Goal: Check status: Check status

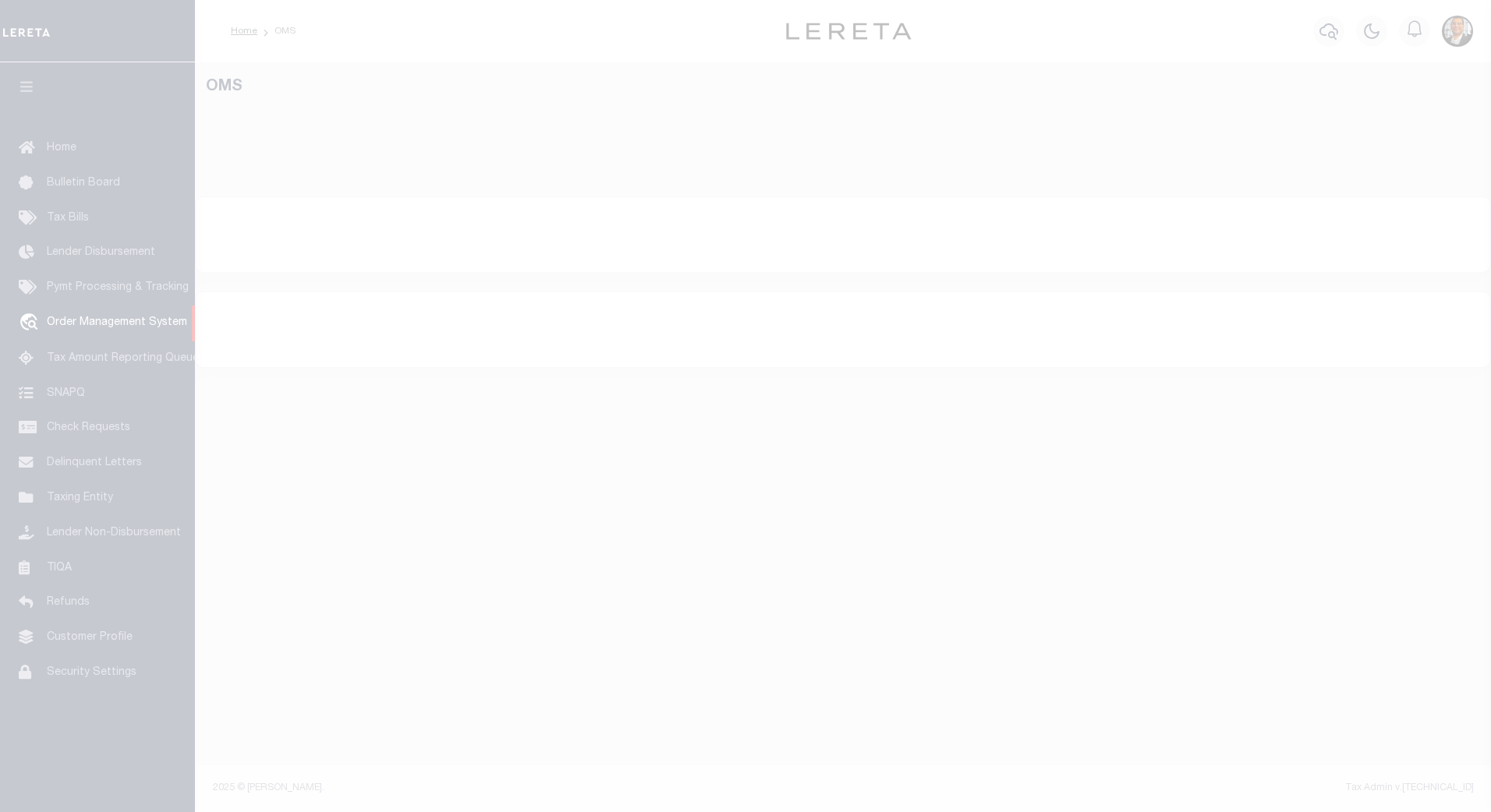
select select "200"
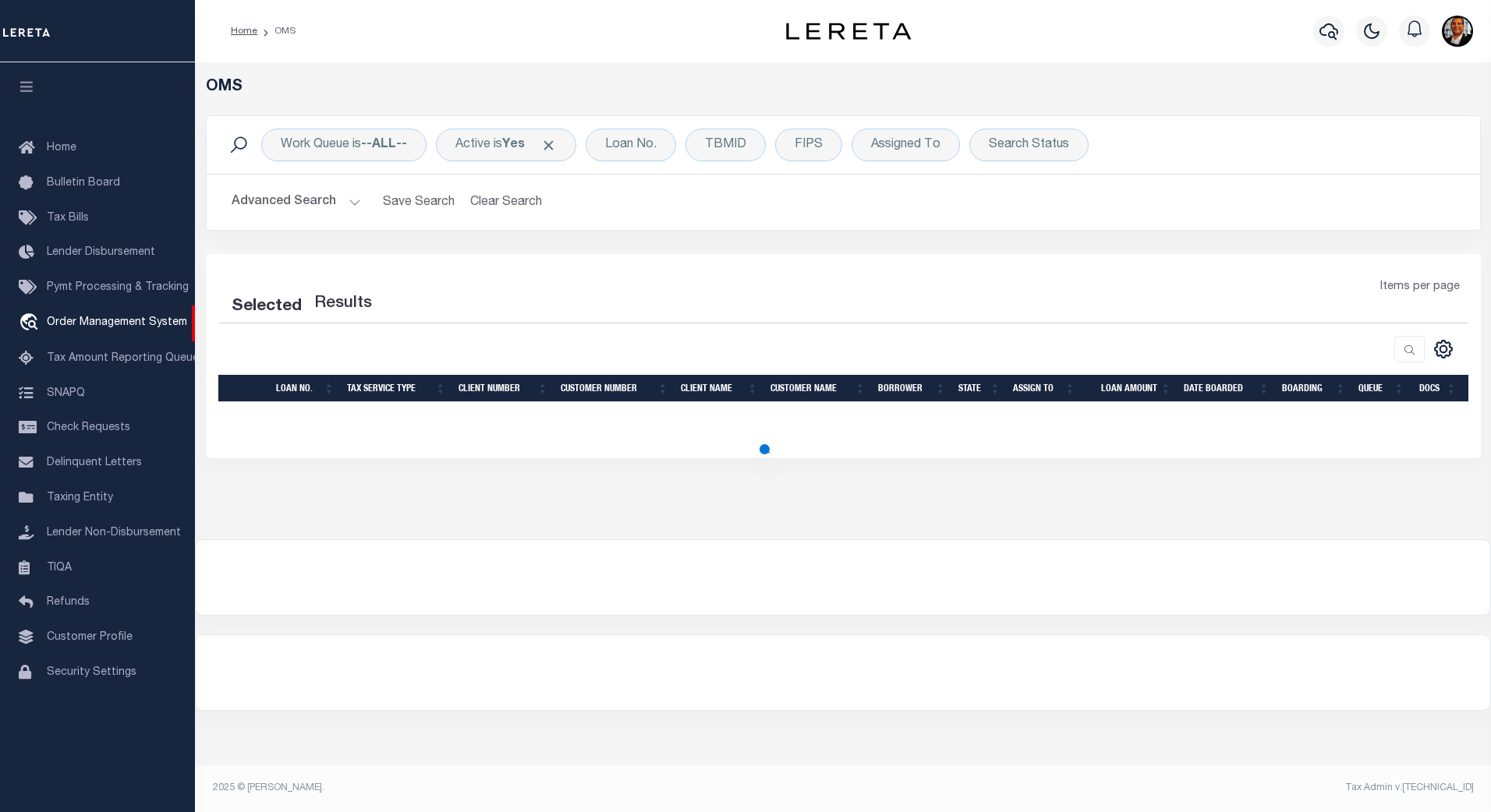
select select "200"
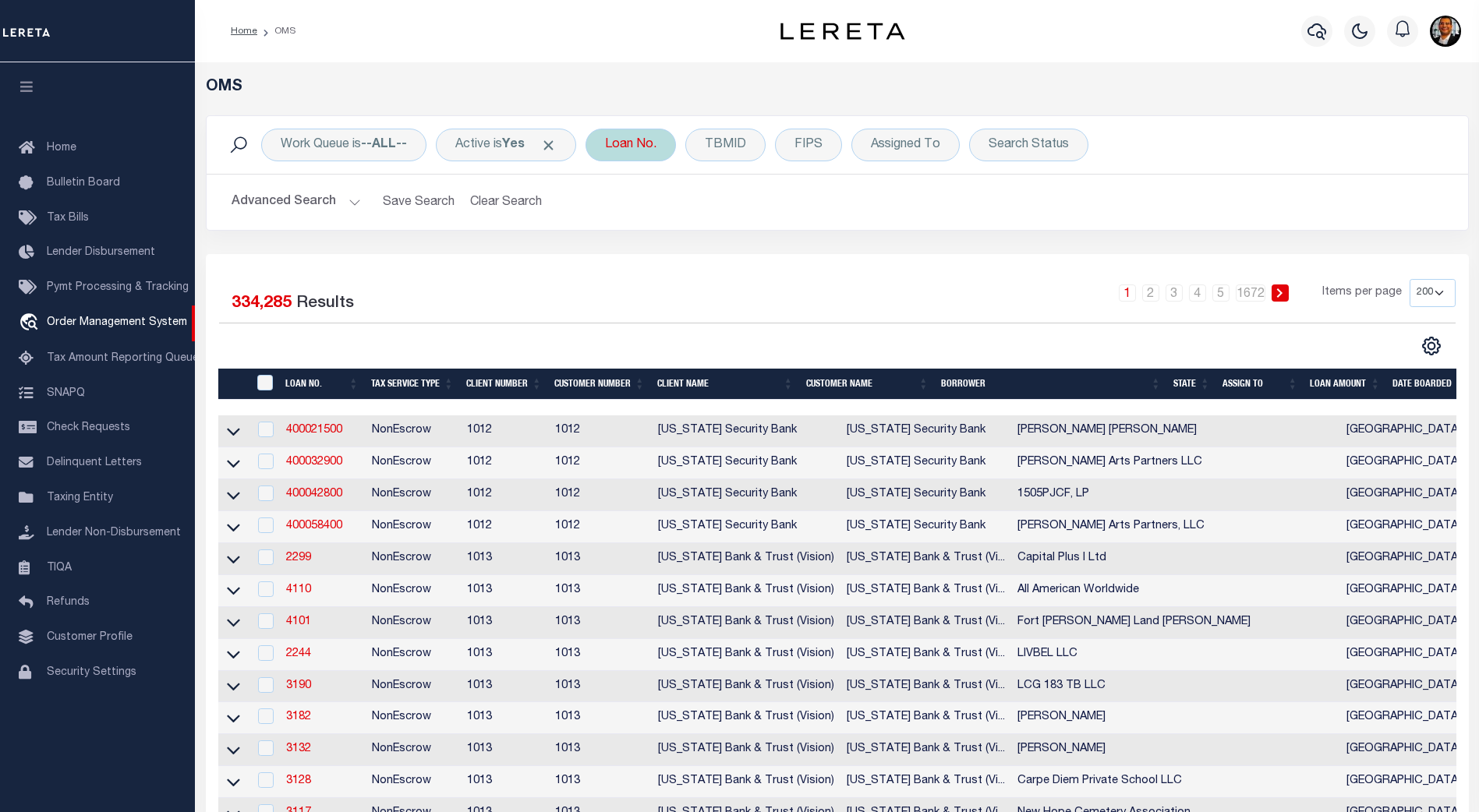
click at [632, 145] on div "Loan No." at bounding box center [630, 145] width 91 height 32
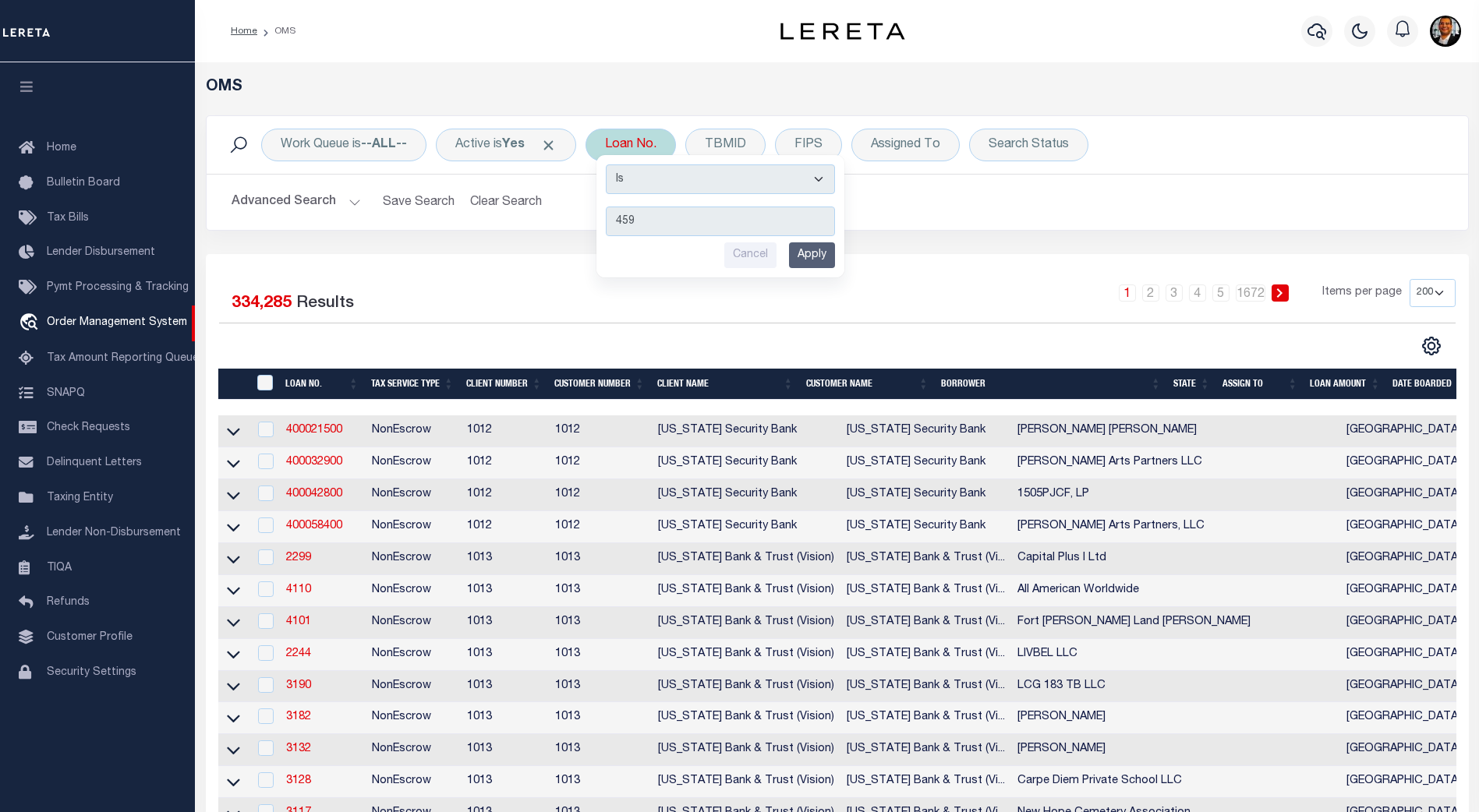
type input "4597"
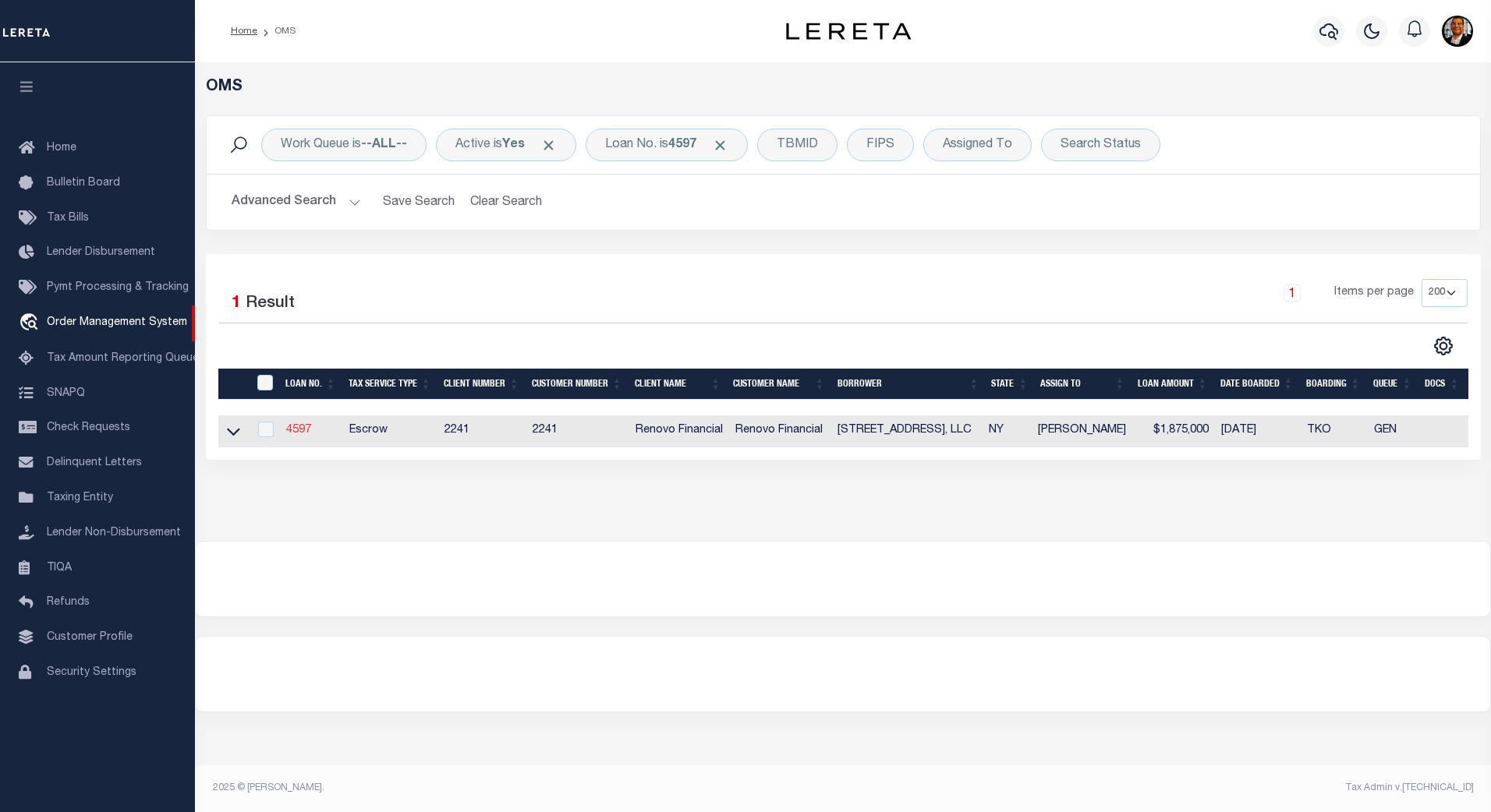
click at [288, 433] on link "4597" at bounding box center [298, 430] width 25 height 11
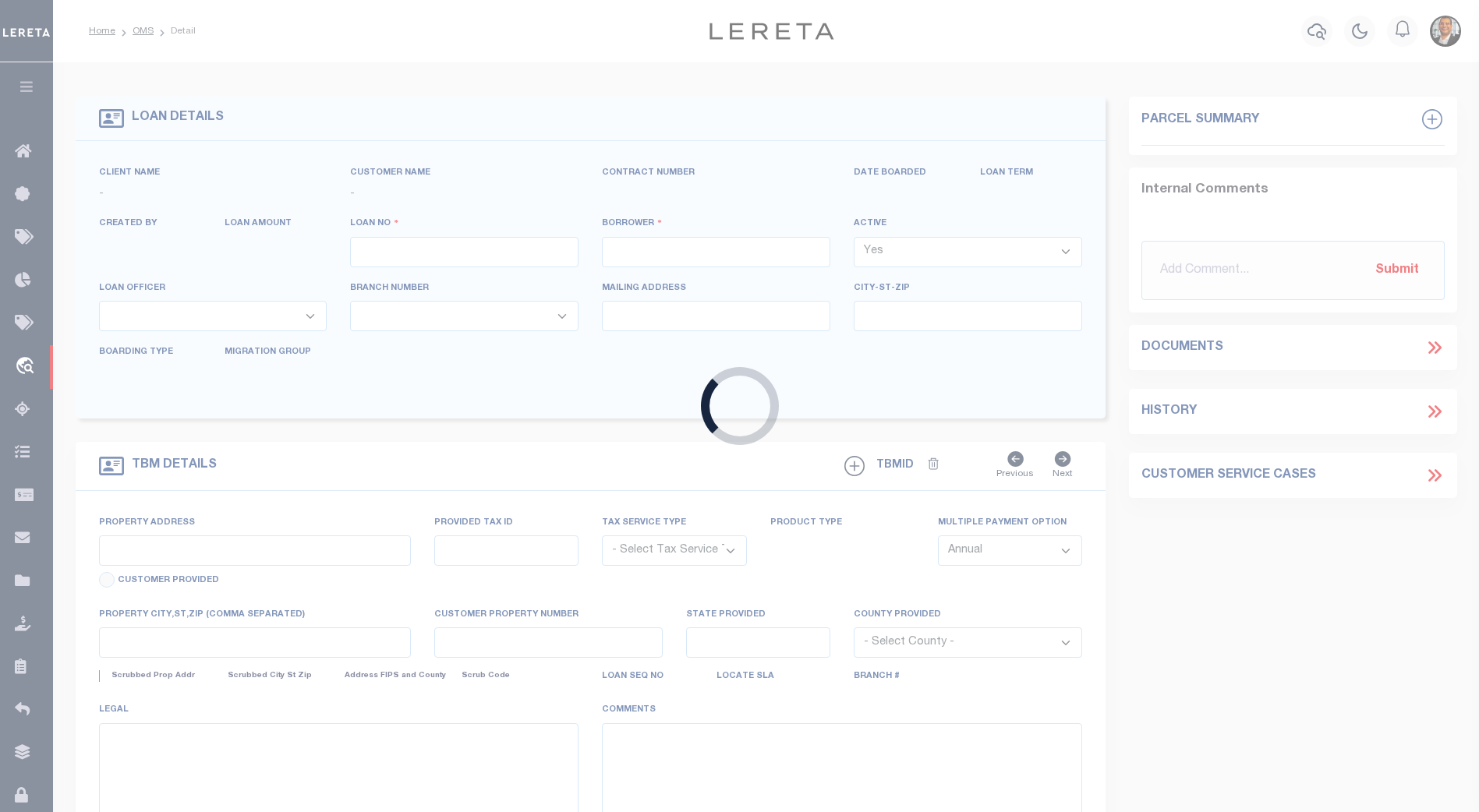
type input "4597"
type input "[STREET_ADDRESS], LLC"
select select
type input "[STREET_ADDRESS][PERSON_NAME]"
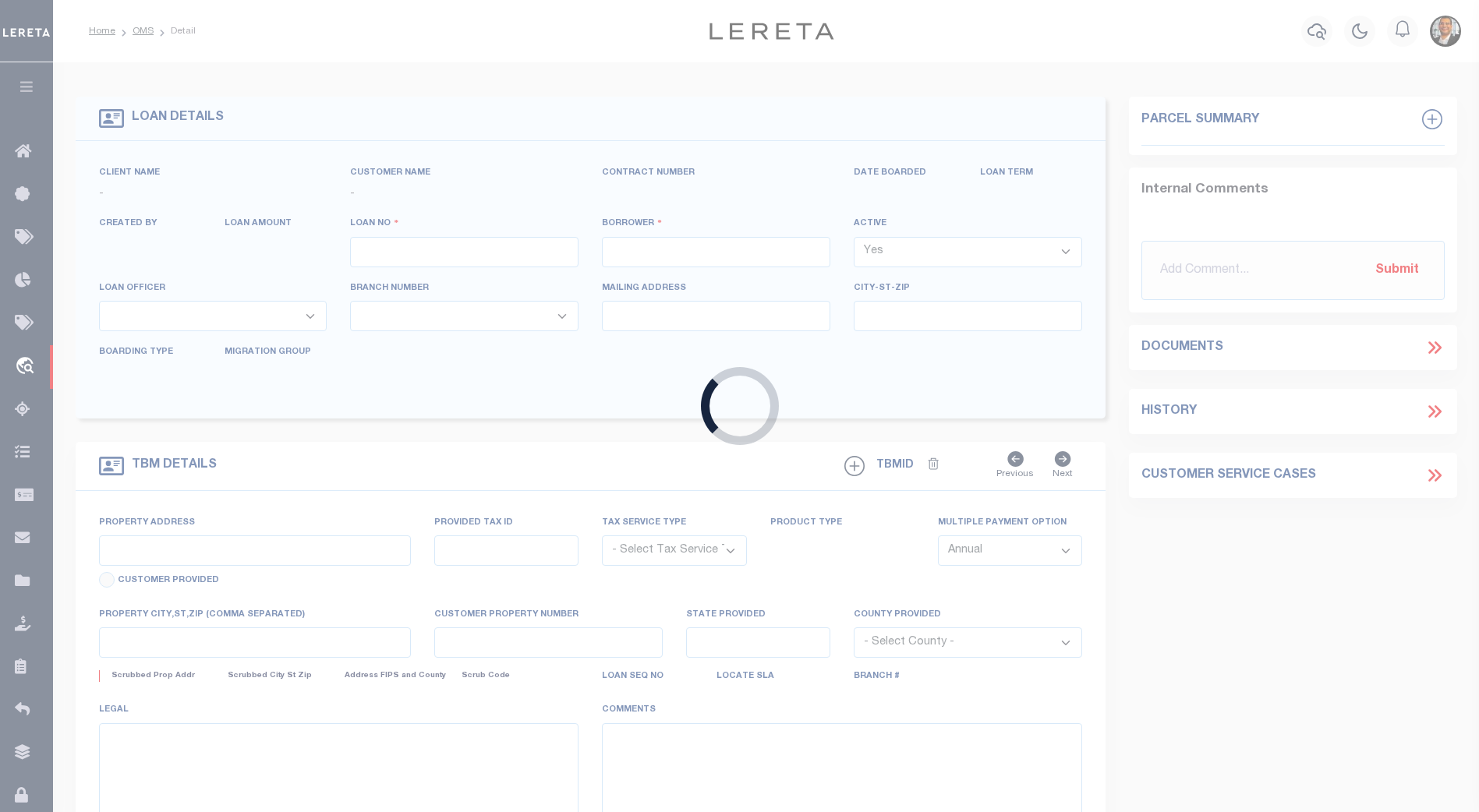
type input "[GEOGRAPHIC_DATA]"
select select "Escrow"
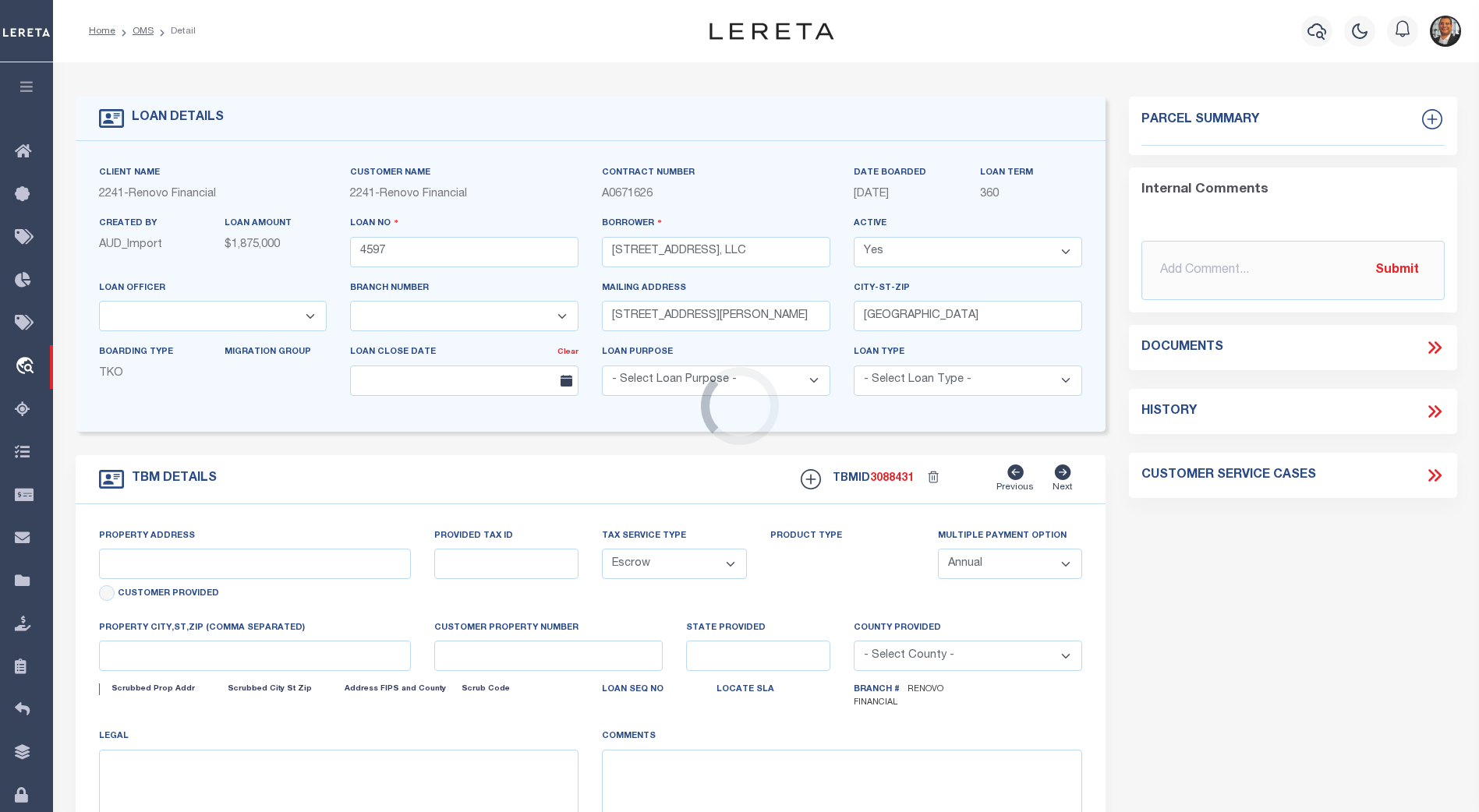
type input "[STREET_ADDRESS]"
type input "Section 59 Block 190 Lot 246"
type input "[GEOGRAPHIC_DATA]"
type input "a0k2L00001VJlU7"
type input "NY"
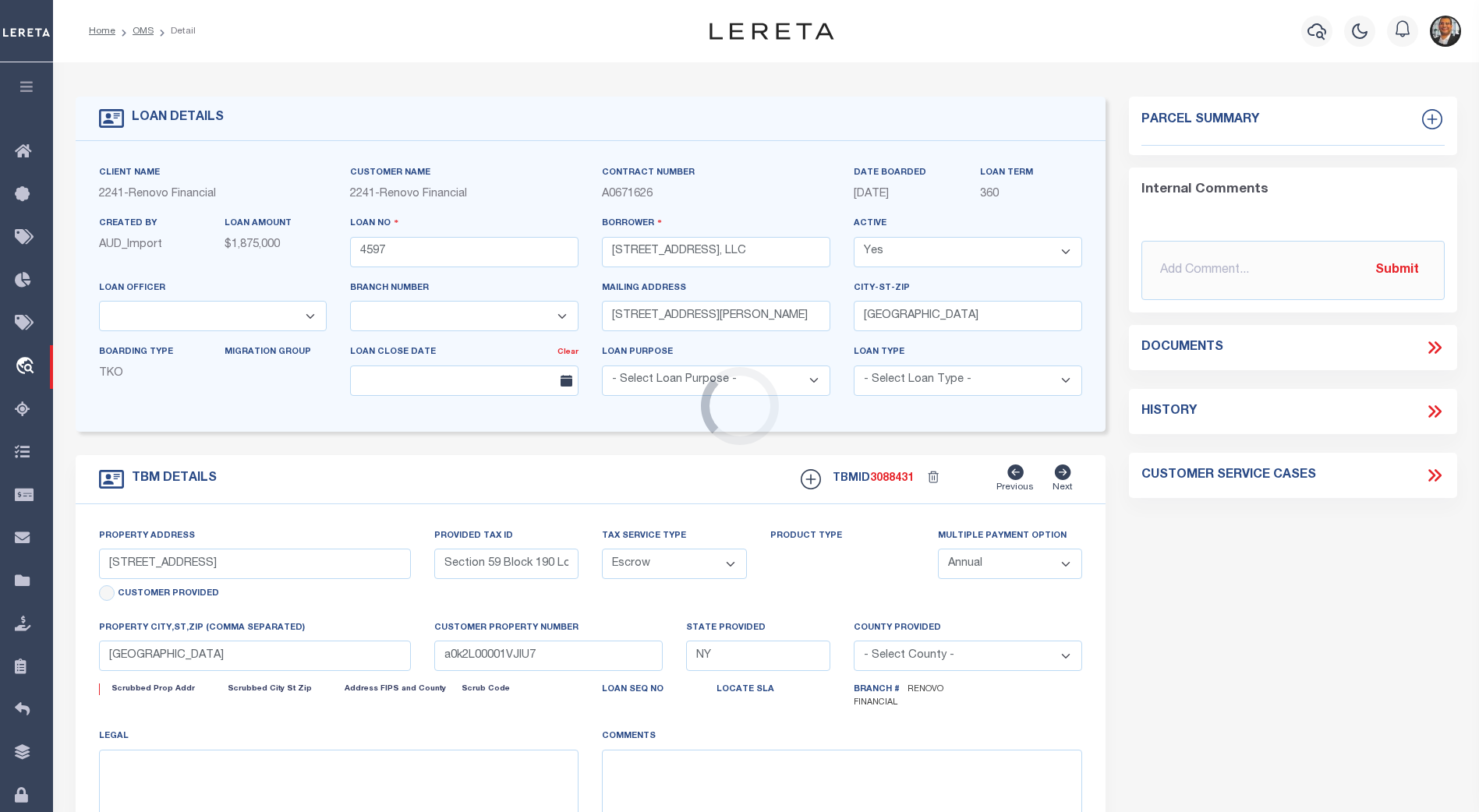
select select
select select "25066"
select select
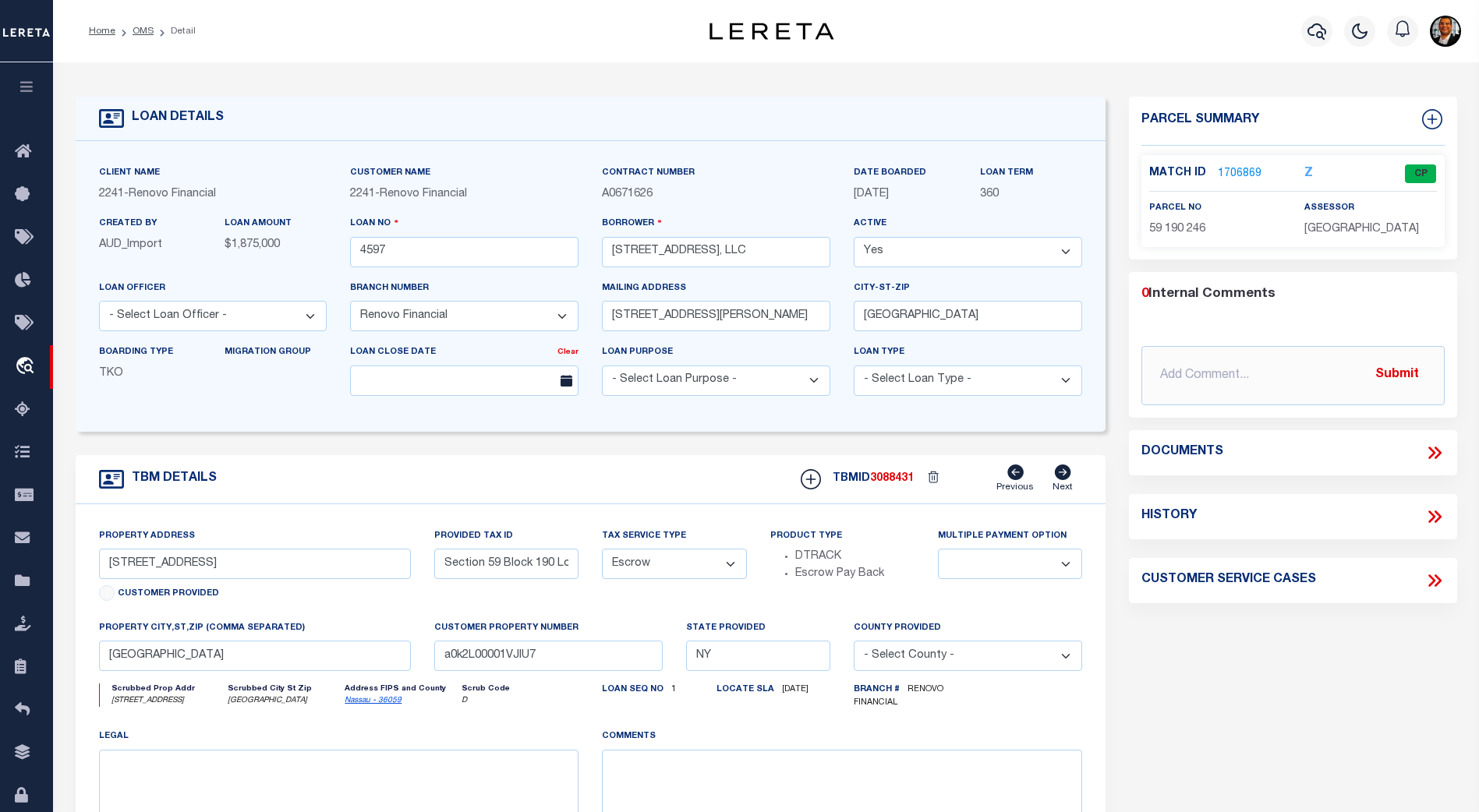
click at [1434, 511] on icon at bounding box center [1434, 516] width 20 height 20
select select "100"
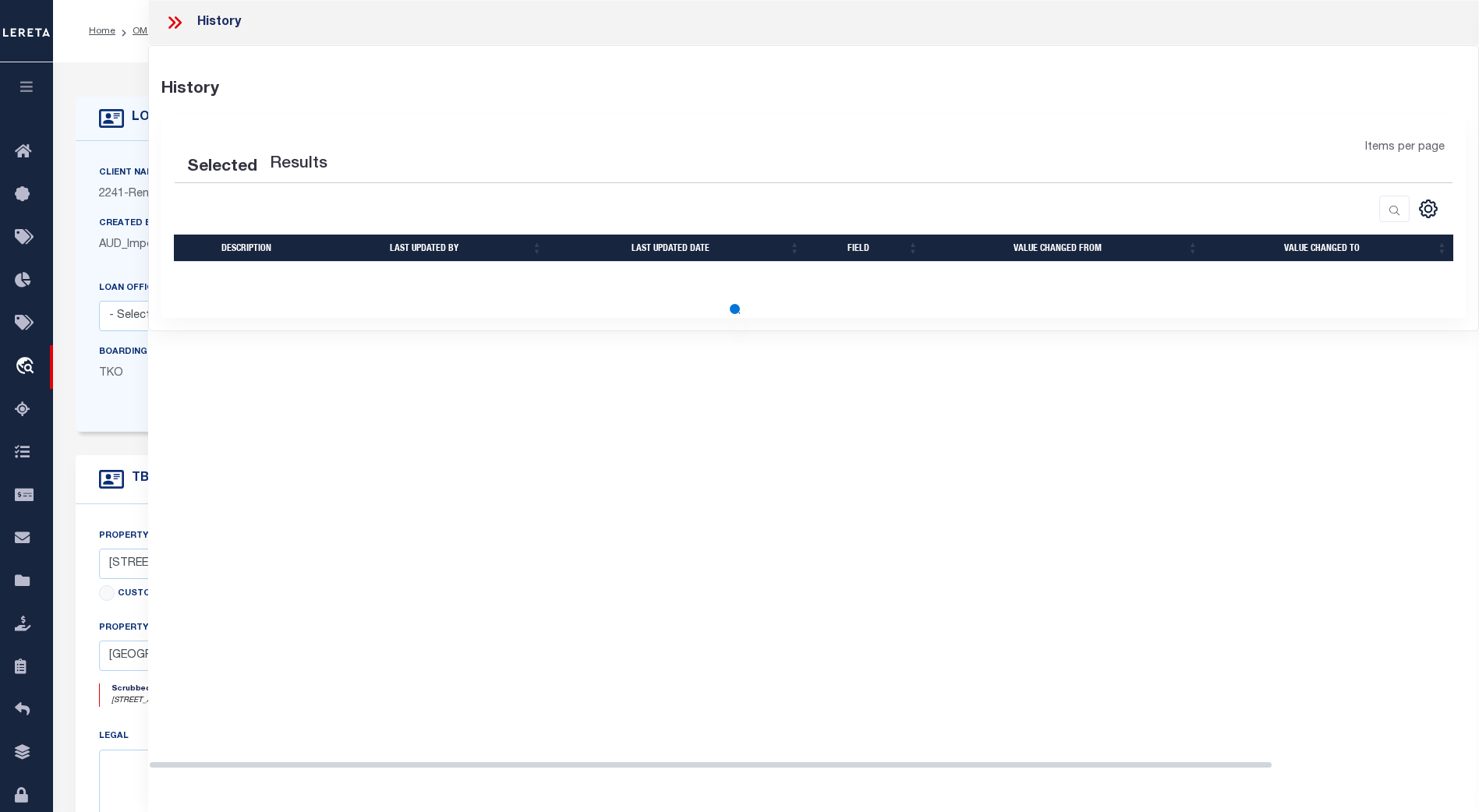
select select "100"
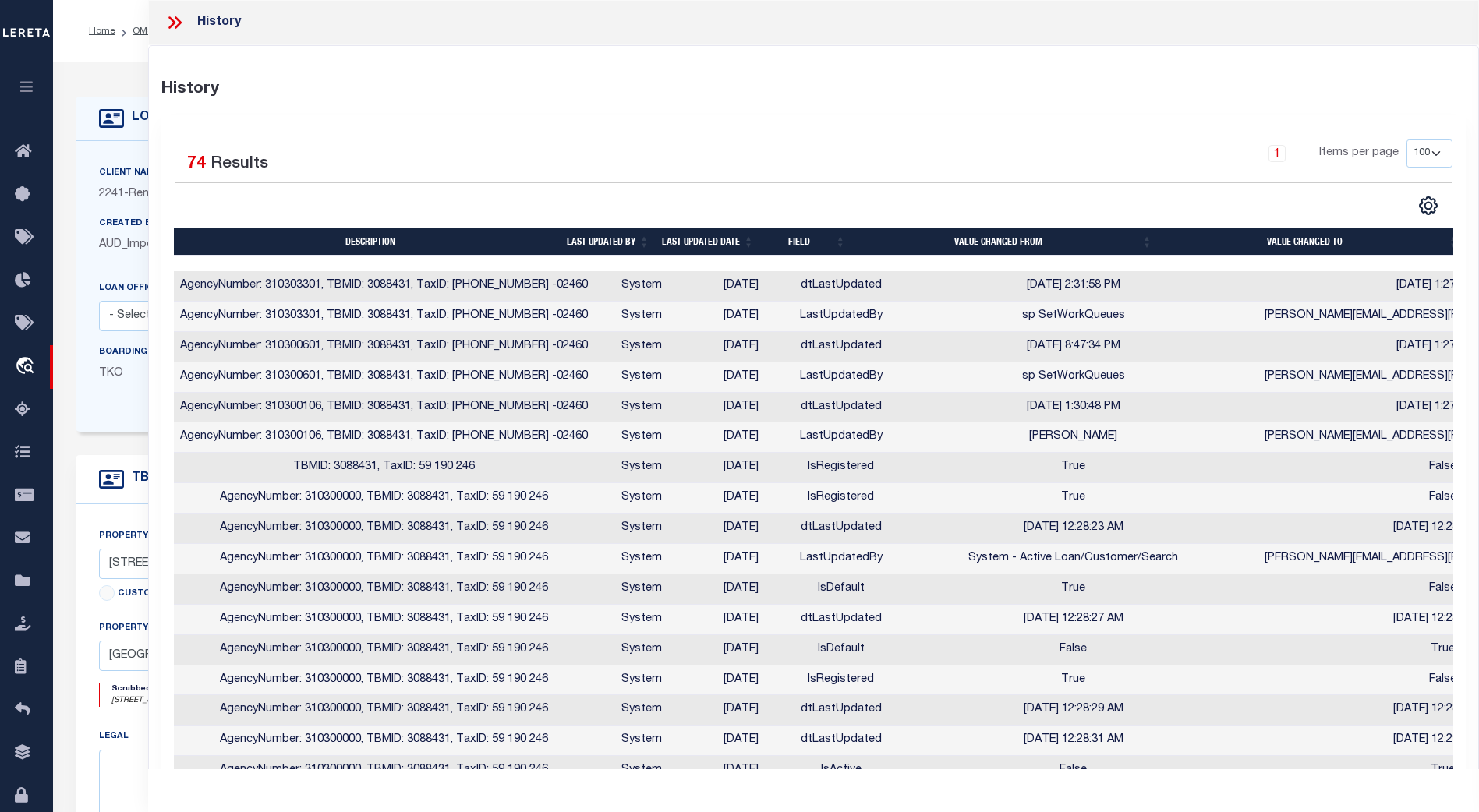
click at [809, 245] on th "Field" at bounding box center [806, 242] width 92 height 28
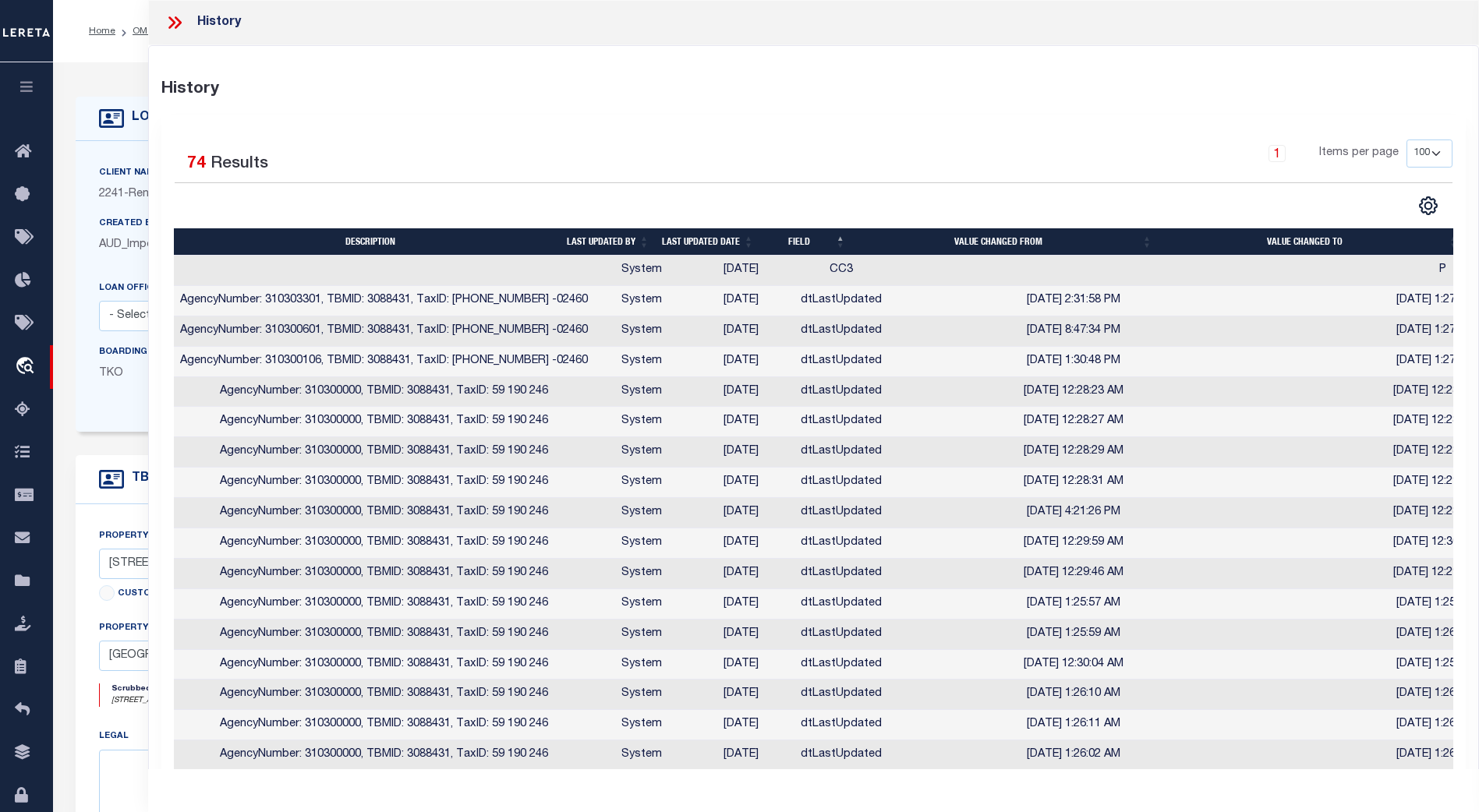
click at [175, 23] on icon at bounding box center [172, 22] width 7 height 12
